Goal: Information Seeking & Learning: Understand process/instructions

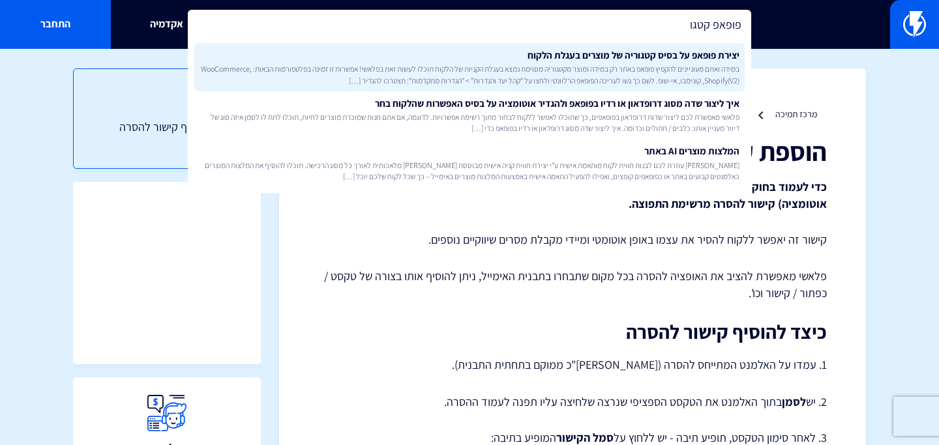
type input "פופאפ קטגו"
click at [397, 63] on span "במידה ואתם מעוניינים להקפיץ פופאפ באתר רק במידה ומוצר מקטגוריה מסוימת נמצא בעגל…" at bounding box center [470, 74] width 540 height 22
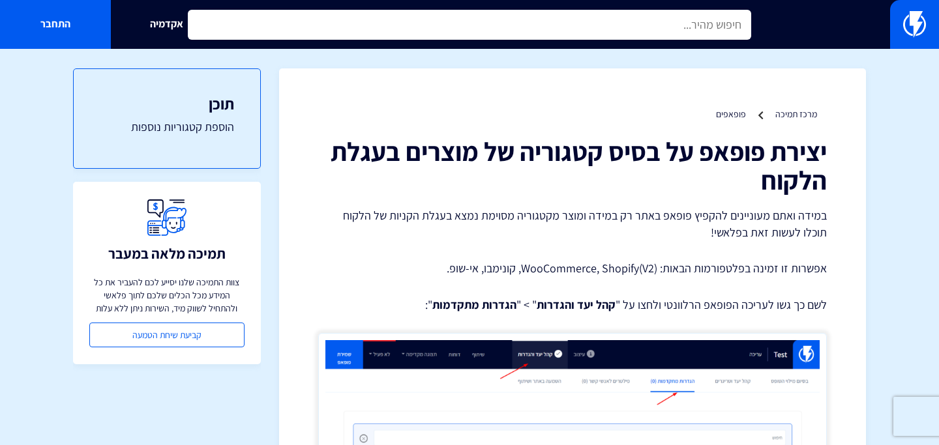
click at [419, 12] on input "text" at bounding box center [470, 25] width 564 height 30
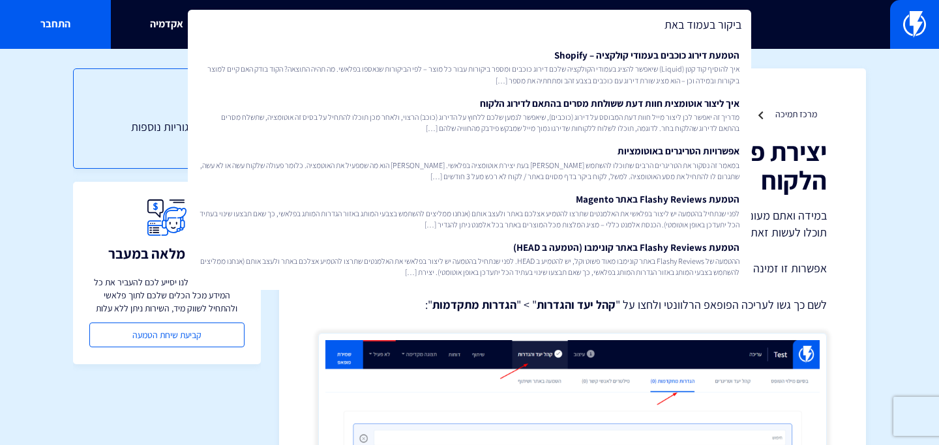
type input "ביקור בעמוד באתר"
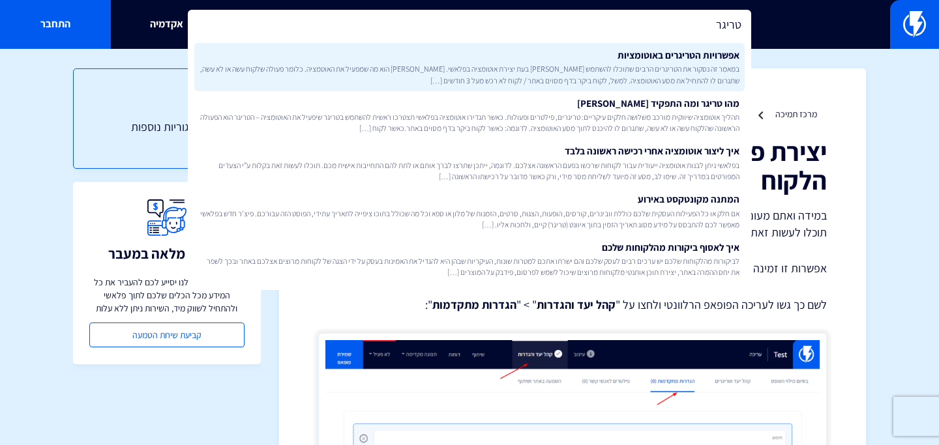
type input "טריגר"
click at [478, 71] on span "במאמר זה נסקור את הטריגרים הרבים שתוכלו להשתמש [PERSON_NAME] בעת יצירת אוטומציה…" at bounding box center [470, 74] width 540 height 22
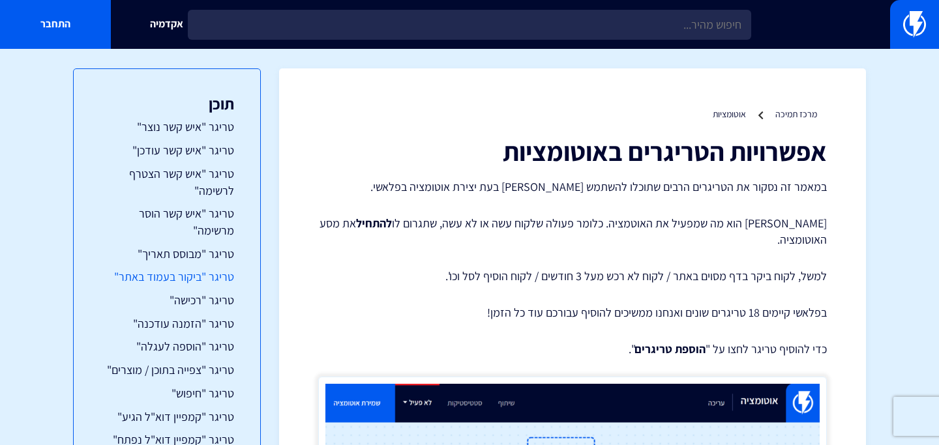
scroll to position [45, 0]
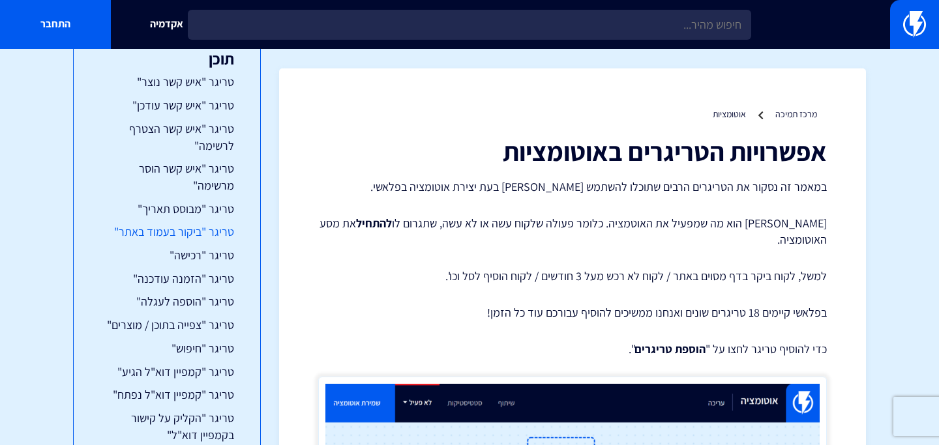
click at [194, 238] on link "טריגר "ביקור בעמוד באתר"" at bounding box center [167, 232] width 134 height 17
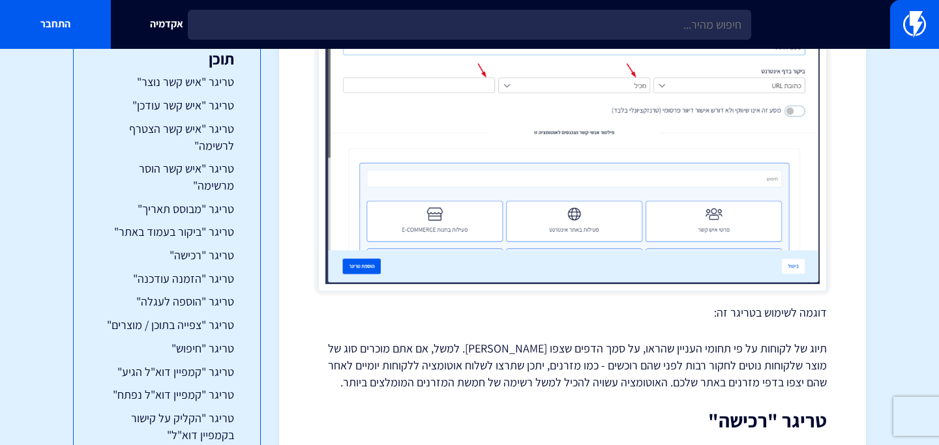
scroll to position [4735, 0]
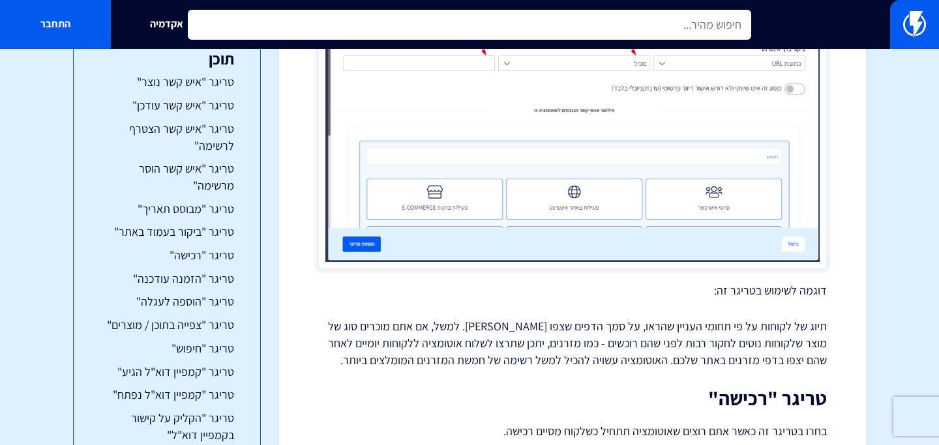
click at [389, 22] on input "text" at bounding box center [470, 25] width 564 height 30
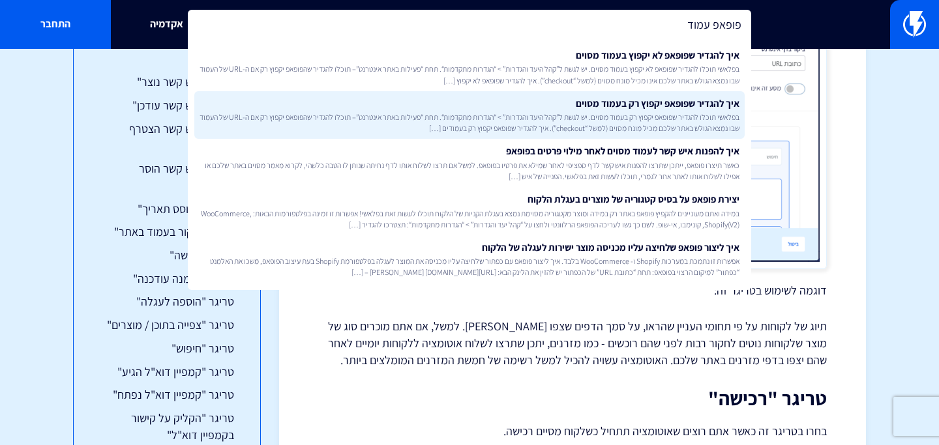
type input "פופאפ עמוד"
click at [466, 103] on link "איך להגדיר שפופאפ יקפוץ רק בעמוד מסוים בפלאשי תוכלו להגדיר שפופאפ יקפוץ רק בעמו…" at bounding box center [469, 115] width 550 height 48
